Goal: Task Accomplishment & Management: Use online tool/utility

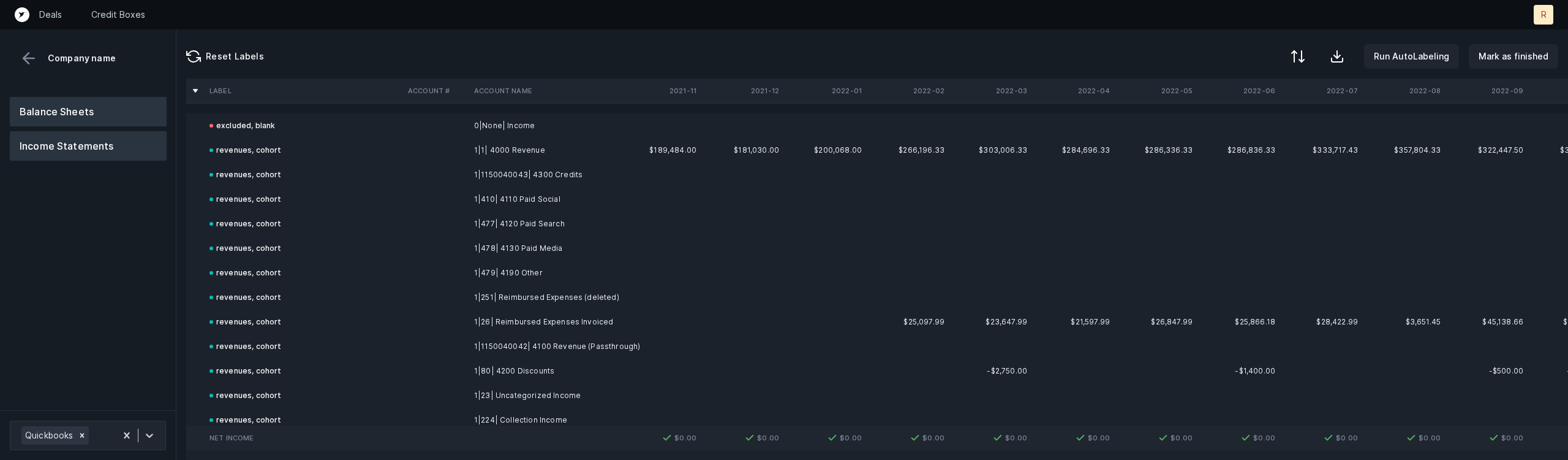
click at [83, 103] on button "Balance Sheets" at bounding box center [88, 111] width 156 height 30
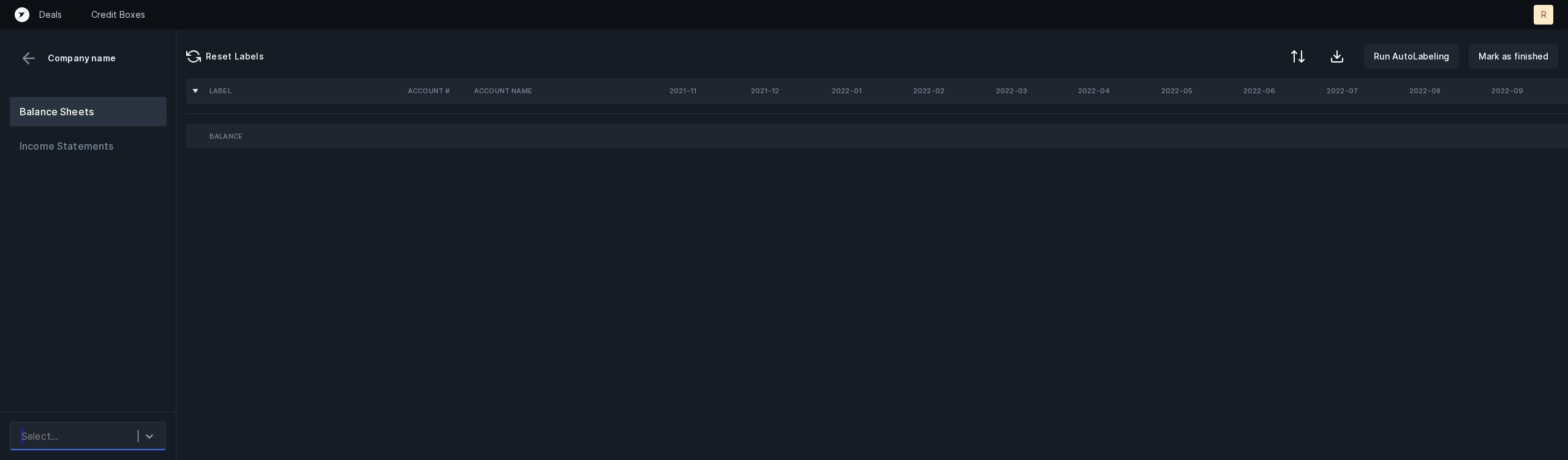
click at [154, 432] on icon at bounding box center [149, 435] width 12 height 12
click at [148, 418] on div "0 results available. Use Up and Down to choose options, press Enter to select t…" at bounding box center [88, 435] width 176 height 49
click at [148, 422] on div "Select..." at bounding box center [88, 435] width 156 height 28
click at [148, 418] on div "0 results available. Use Up and Down to choose options, press Enter to select t…" at bounding box center [88, 435] width 176 height 49
click at [145, 432] on icon at bounding box center [149, 435] width 12 height 12
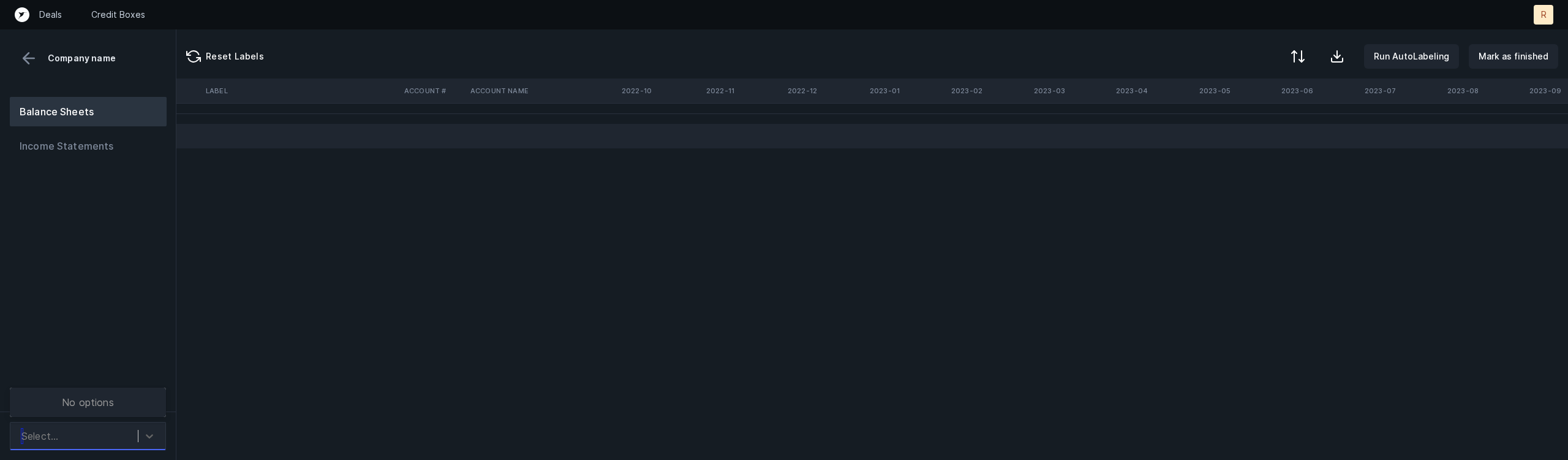
scroll to position [0, 1459]
click at [157, 438] on div at bounding box center [149, 436] width 22 height 22
click at [76, 148] on button "Income Statements" at bounding box center [88, 145] width 156 height 30
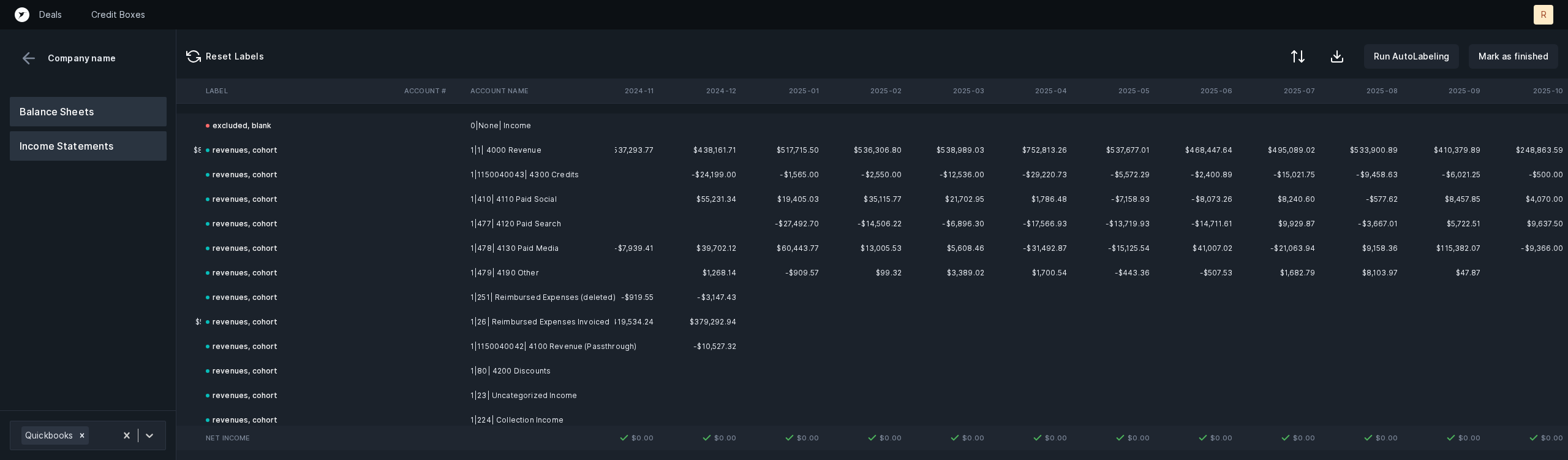
click at [49, 109] on button "Balance Sheets" at bounding box center [88, 111] width 156 height 30
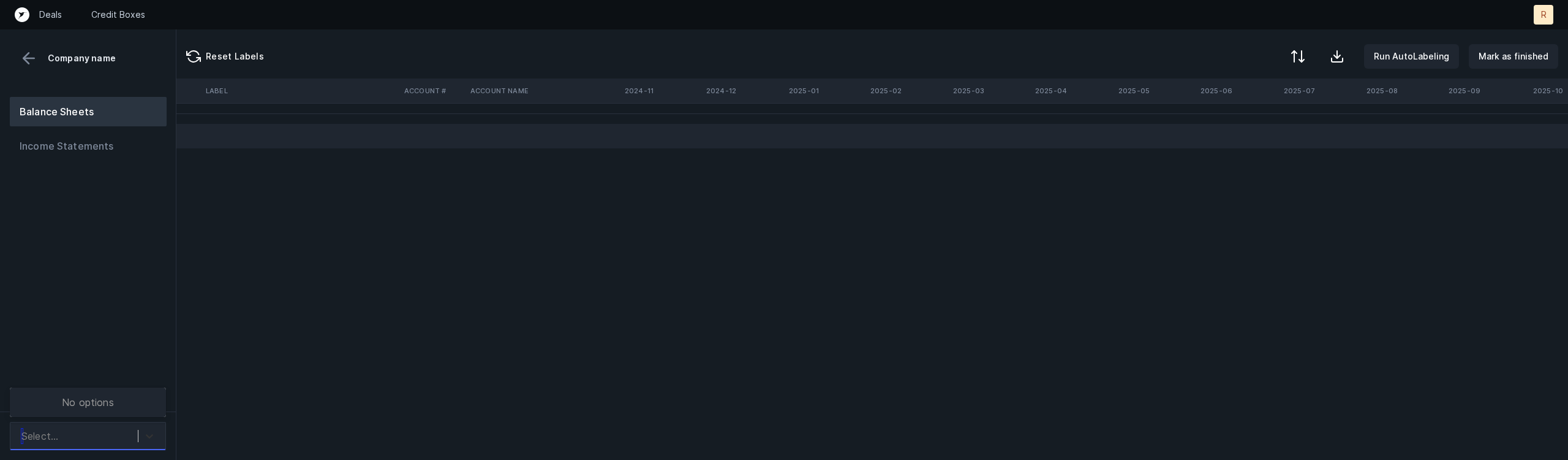
click at [148, 436] on icon at bounding box center [149, 435] width 7 height 4
click at [143, 434] on div at bounding box center [149, 436] width 22 height 22
click at [89, 149] on button "Income Statements" at bounding box center [88, 145] width 156 height 30
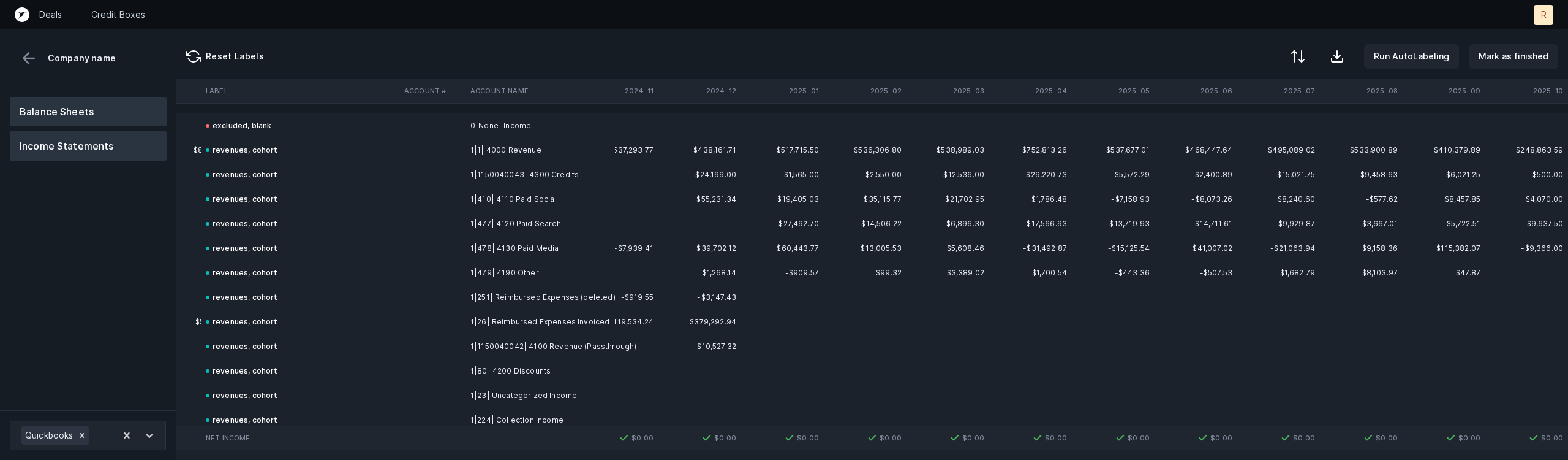
click at [73, 110] on button "Balance Sheets" at bounding box center [88, 111] width 156 height 30
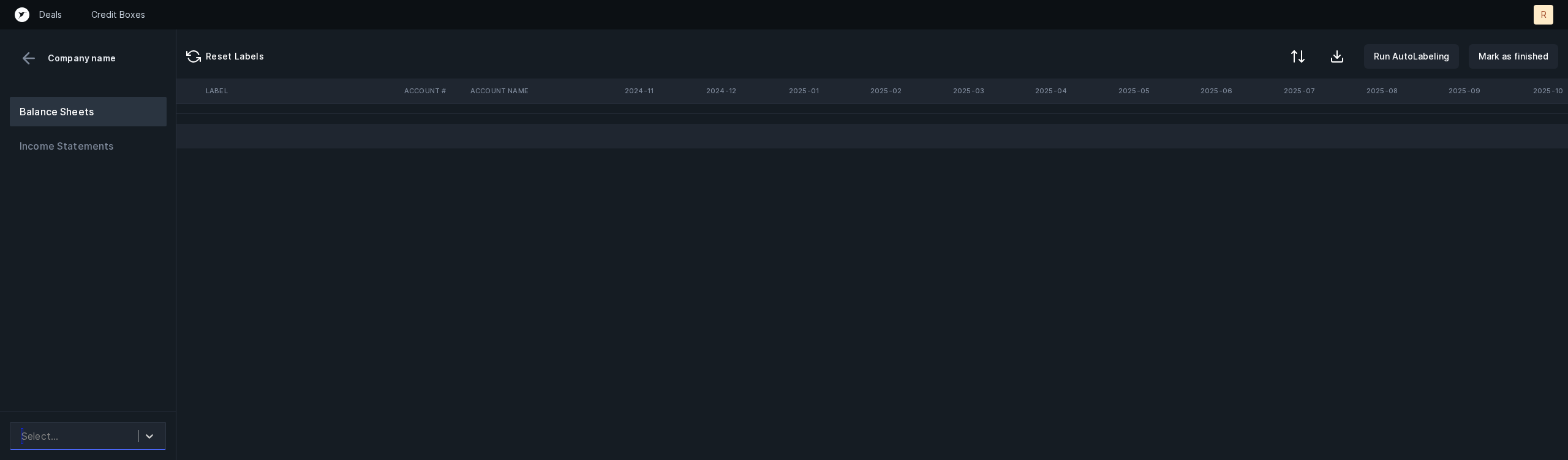
click at [136, 432] on div "Select..." at bounding box center [76, 436] width 122 height 22
click at [741, 333] on div "Label Account # Account Name 2021-11 2021-12 2022-01 2022-02 2022-03 2022-04 20…" at bounding box center [872, 268] width 1392 height 381
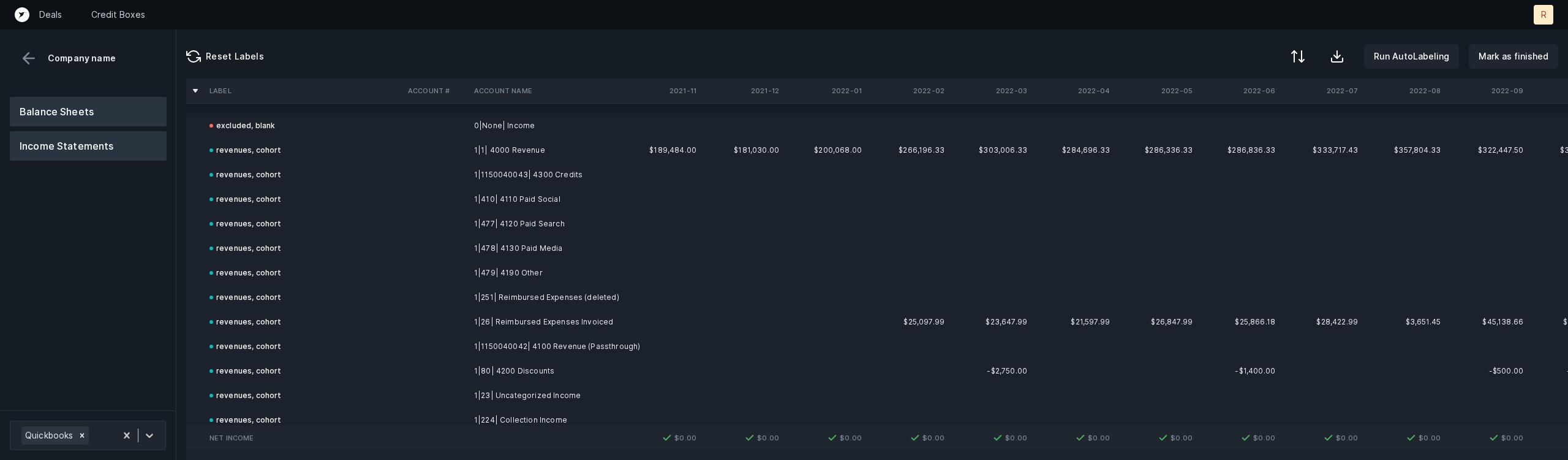
click at [81, 100] on button "Balance Sheets" at bounding box center [88, 111] width 156 height 30
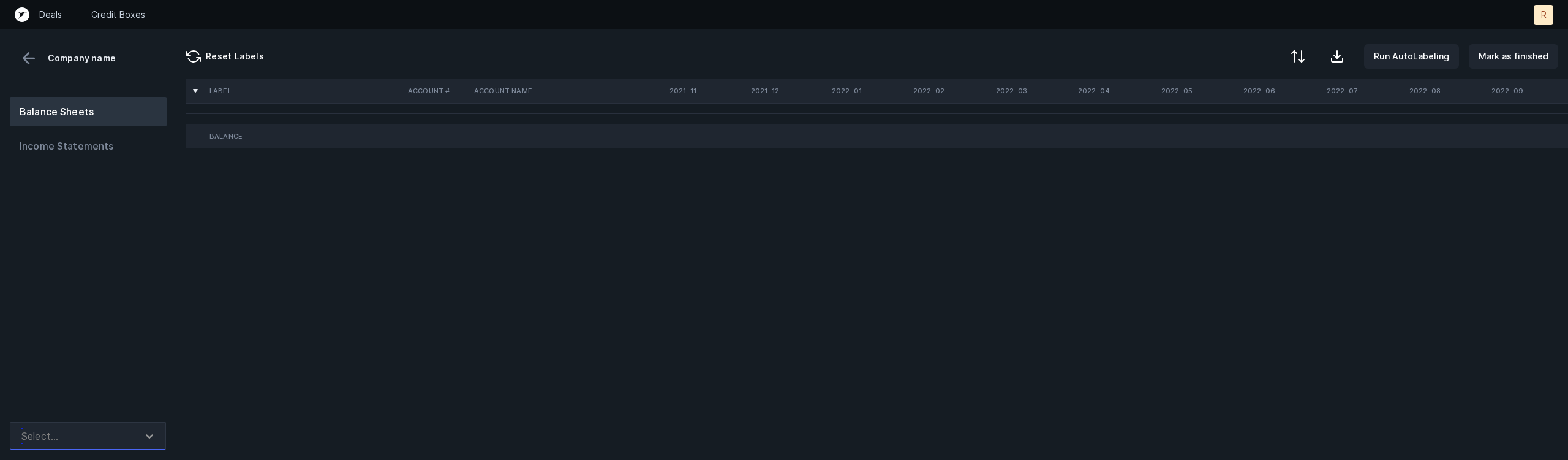
click at [148, 434] on icon at bounding box center [149, 435] width 12 height 12
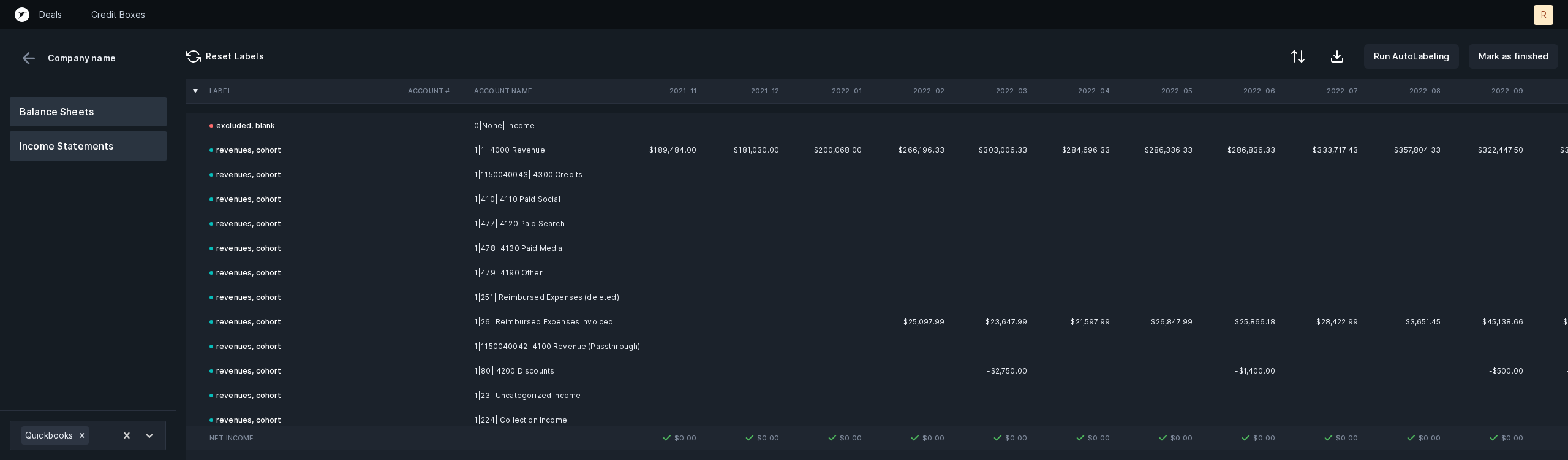
click at [73, 113] on button "Balance Sheets" at bounding box center [88, 111] width 156 height 30
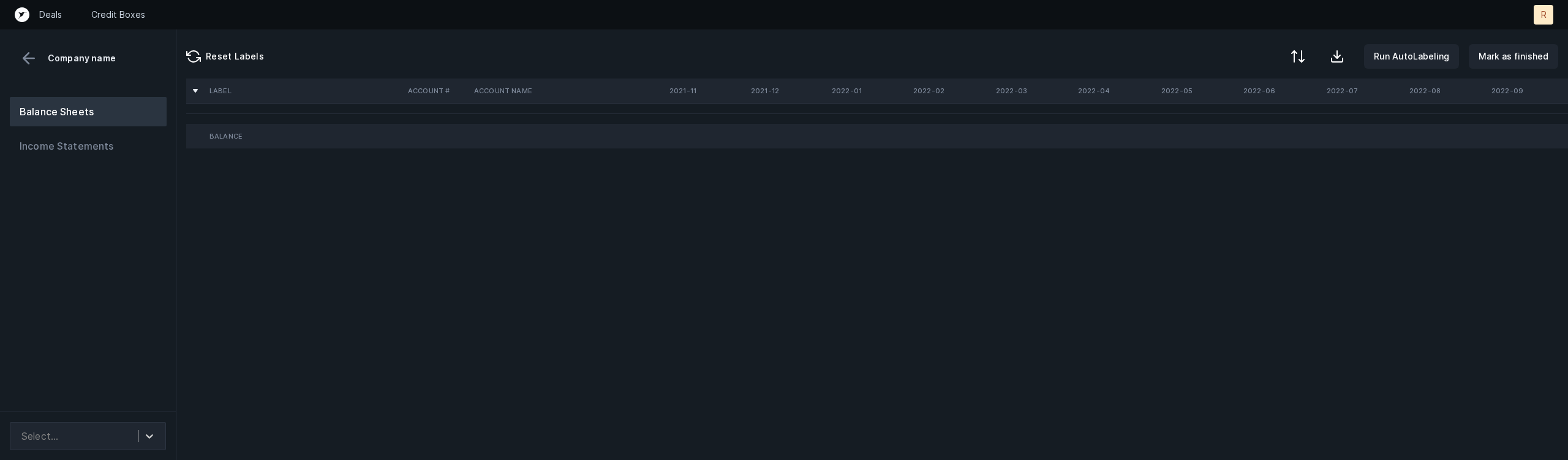
click at [196, 89] on th at bounding box center [196, 90] width 14 height 14
click at [195, 93] on th at bounding box center [196, 90] width 14 height 14
click at [195, 92] on th at bounding box center [196, 90] width 14 height 14
